Goal: Find specific page/section: Find specific page/section

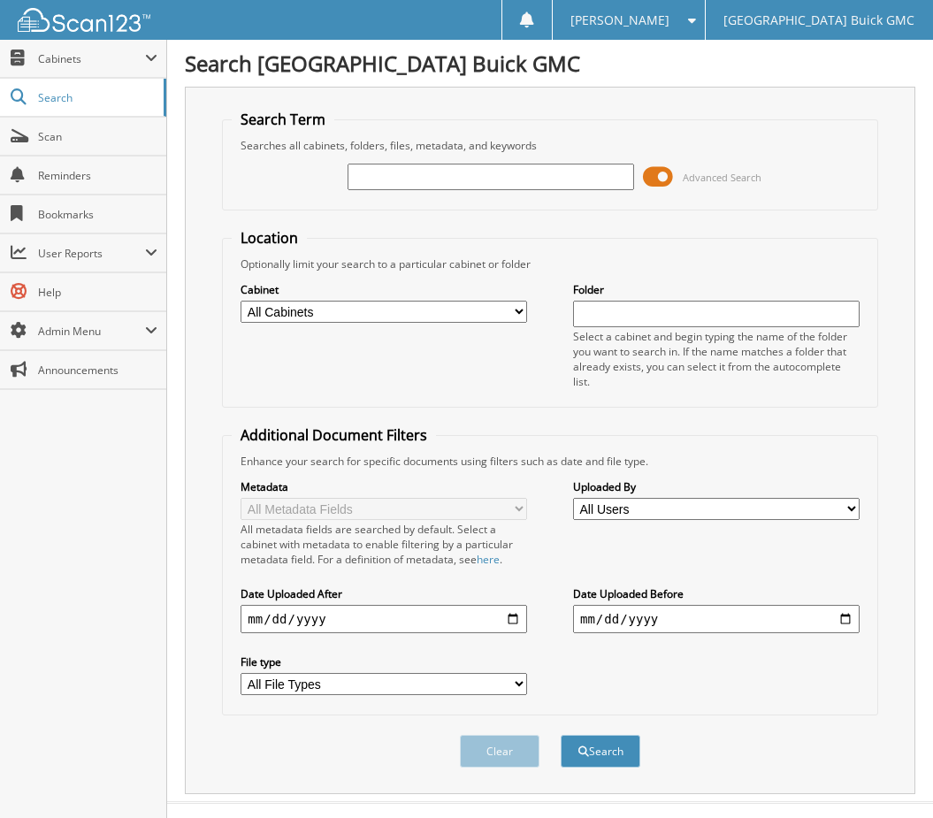
click at [492, 311] on select "All Cabinets 2017 DEALS 2018 DEALS 2019 DEALS 2020 DEALS 2021 CAR DEALS 2022 CA…" at bounding box center [384, 312] width 287 height 22
select select "9348"
click at [241, 301] on select "All Cabinets 2017 DEALS 2018 DEALS 2019 DEALS 2020 DEALS 2021 CAR DEALS 2022 CA…" at bounding box center [384, 312] width 287 height 22
click at [430, 186] on input "text" at bounding box center [491, 177] width 287 height 27
type input "6165397"
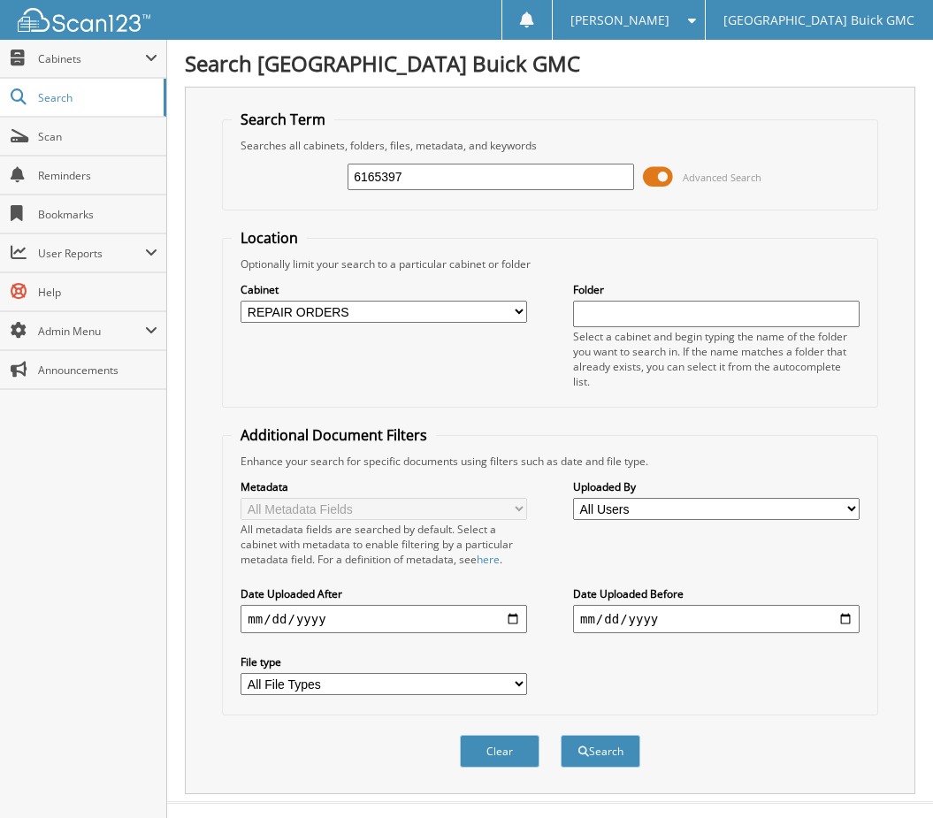
click at [561, 735] on button "Search" at bounding box center [601, 751] width 80 height 33
drag, startPoint x: 461, startPoint y: 169, endPoint x: 319, endPoint y: 188, distance: 142.9
click at [319, 188] on div "6165397 Advanced Search" at bounding box center [550, 177] width 636 height 48
type input "270446"
click at [561, 735] on button "Search" at bounding box center [601, 751] width 80 height 33
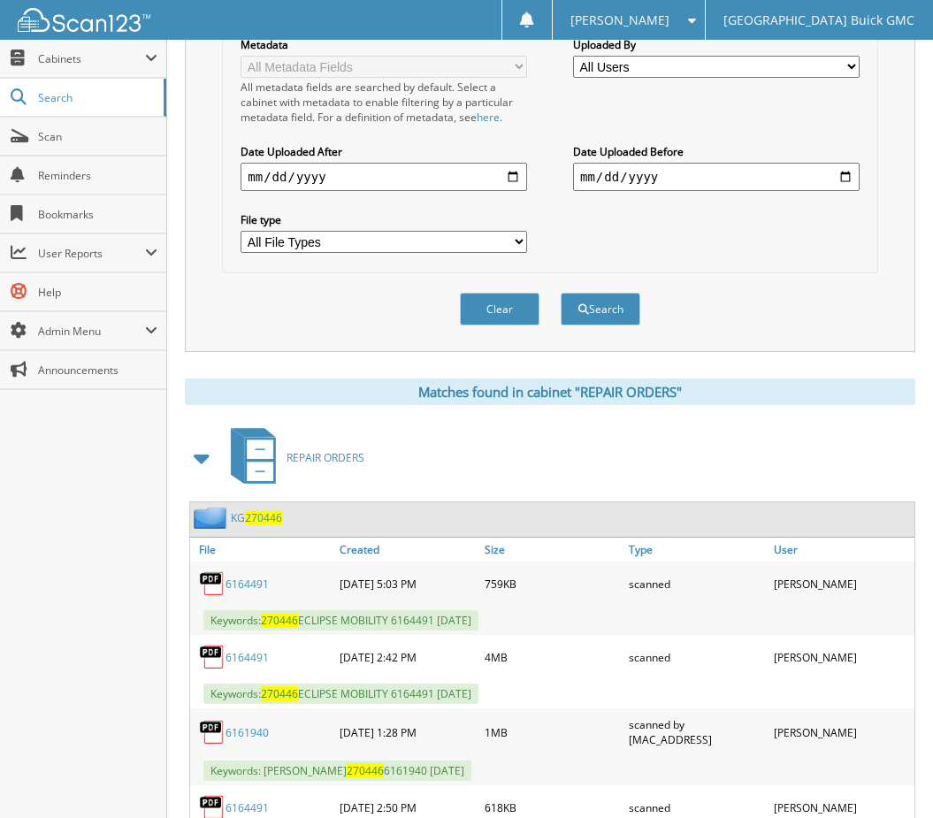
scroll to position [538, 0]
